Goal: Information Seeking & Learning: Learn about a topic

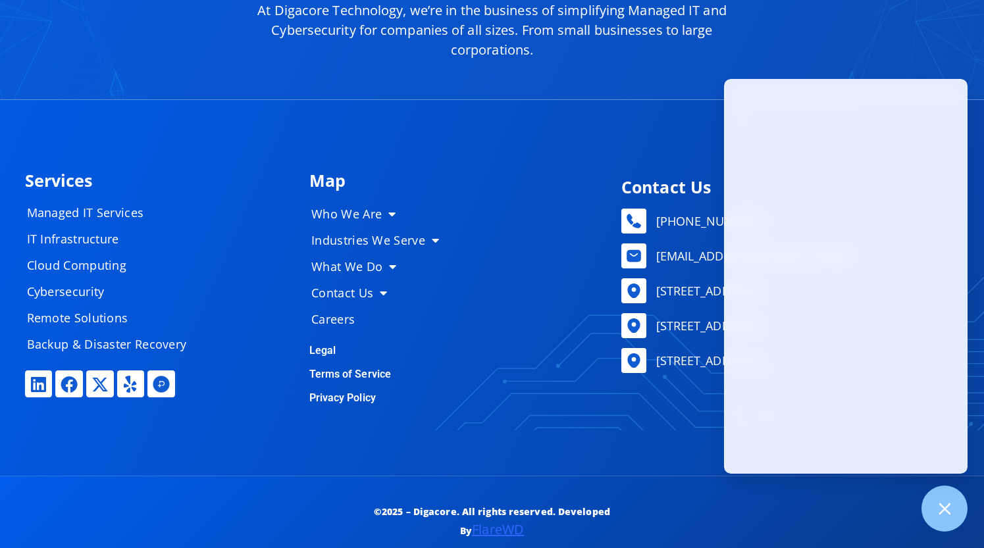
scroll to position [6443, 0]
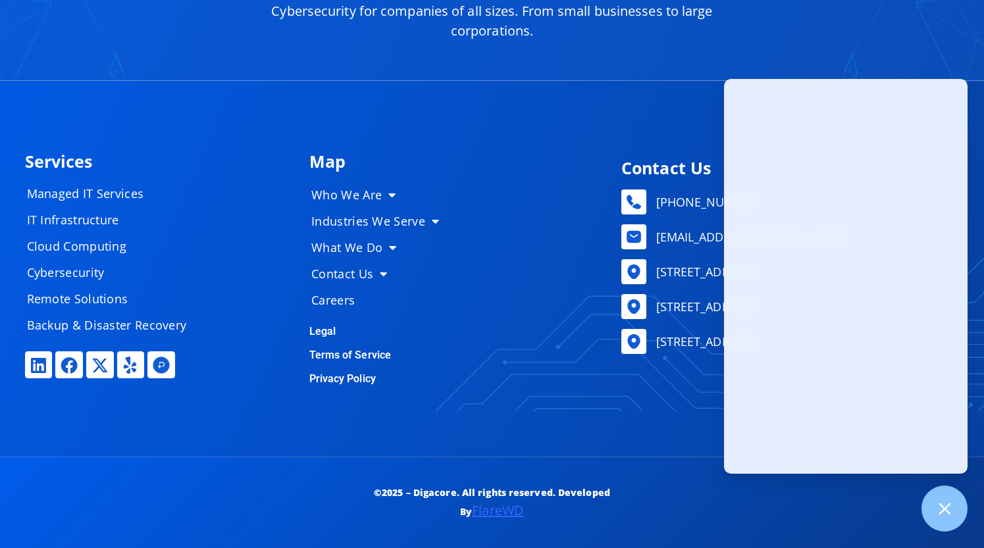
click at [342, 380] on link "Privacy Policy" at bounding box center [342, 379] width 66 height 13
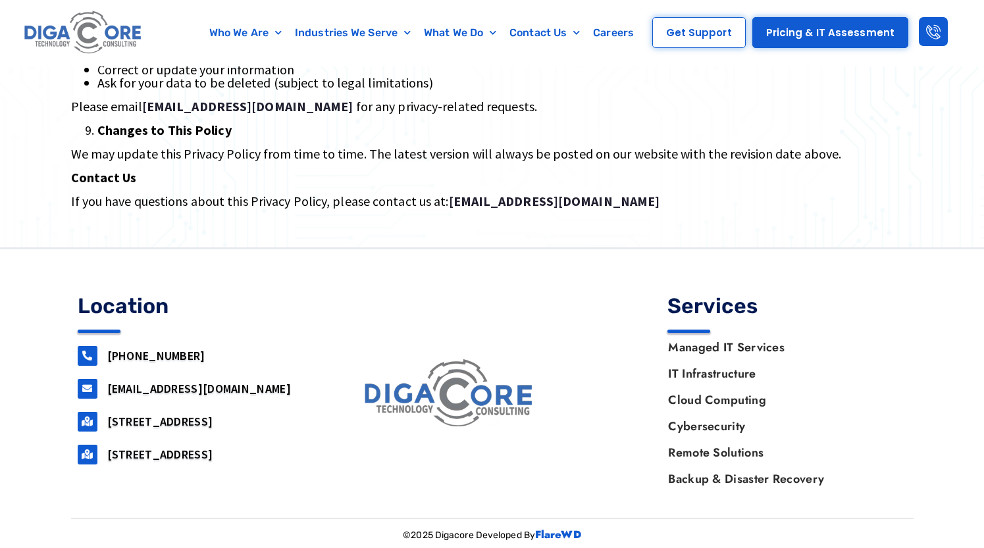
scroll to position [858, 0]
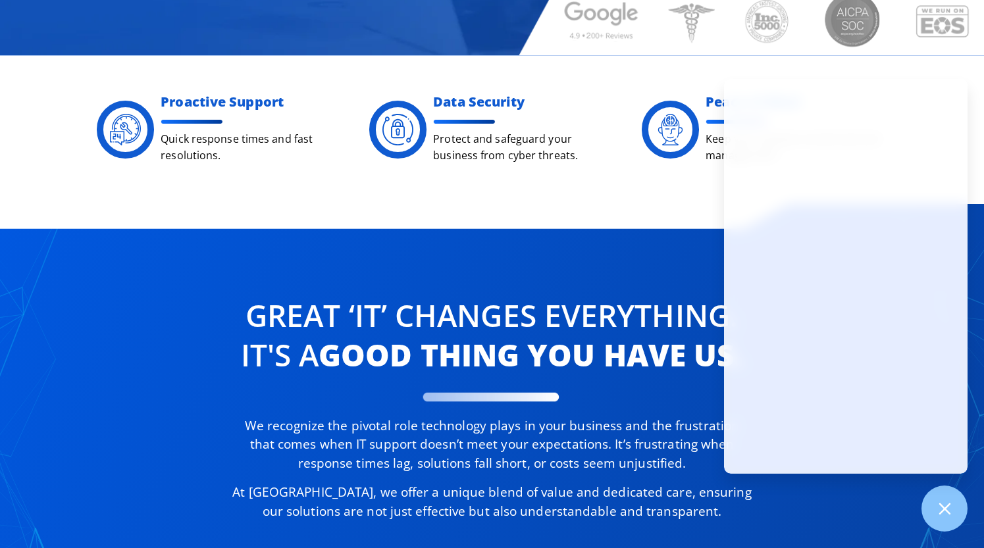
scroll to position [462, 0]
